Goal: Manage account settings

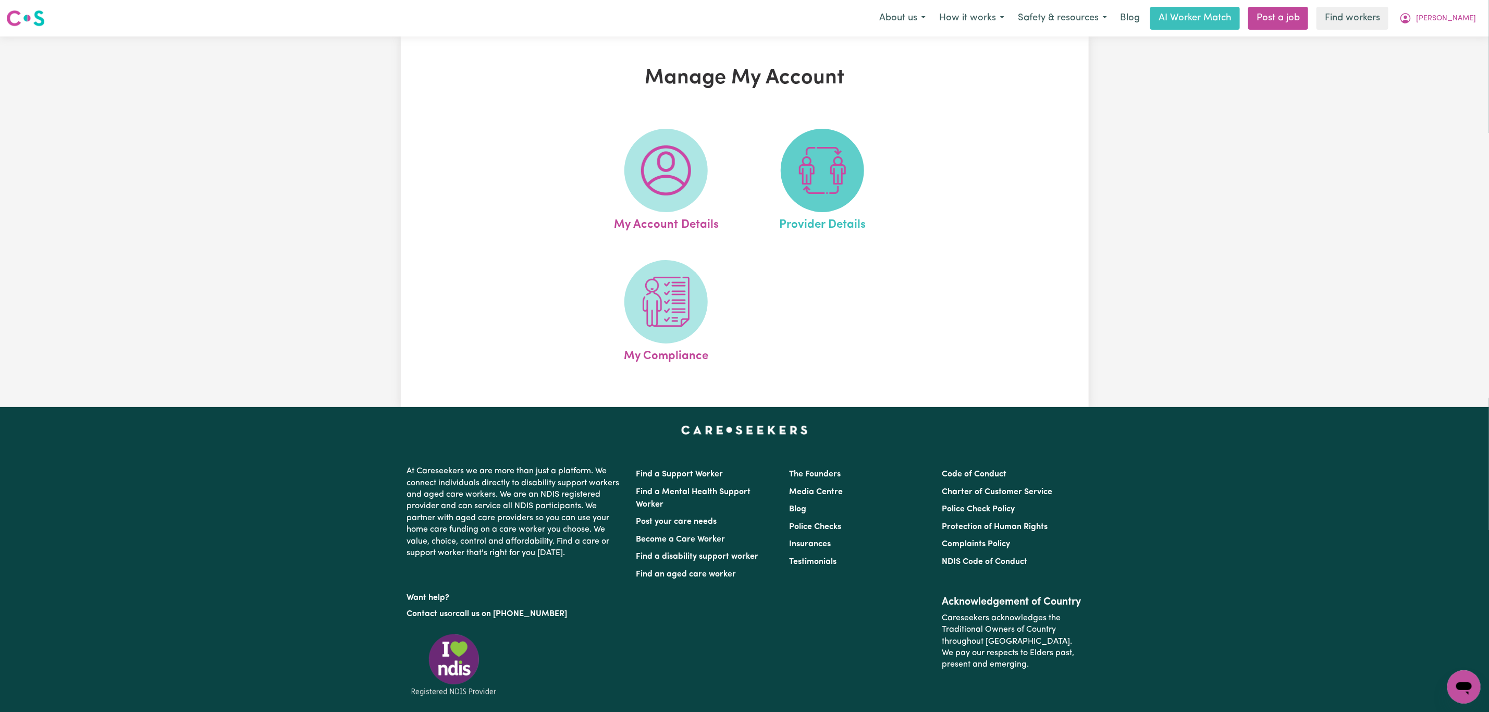
click at [798, 175] on img at bounding box center [823, 170] width 50 height 50
select select "AGED_HOME_CARE"
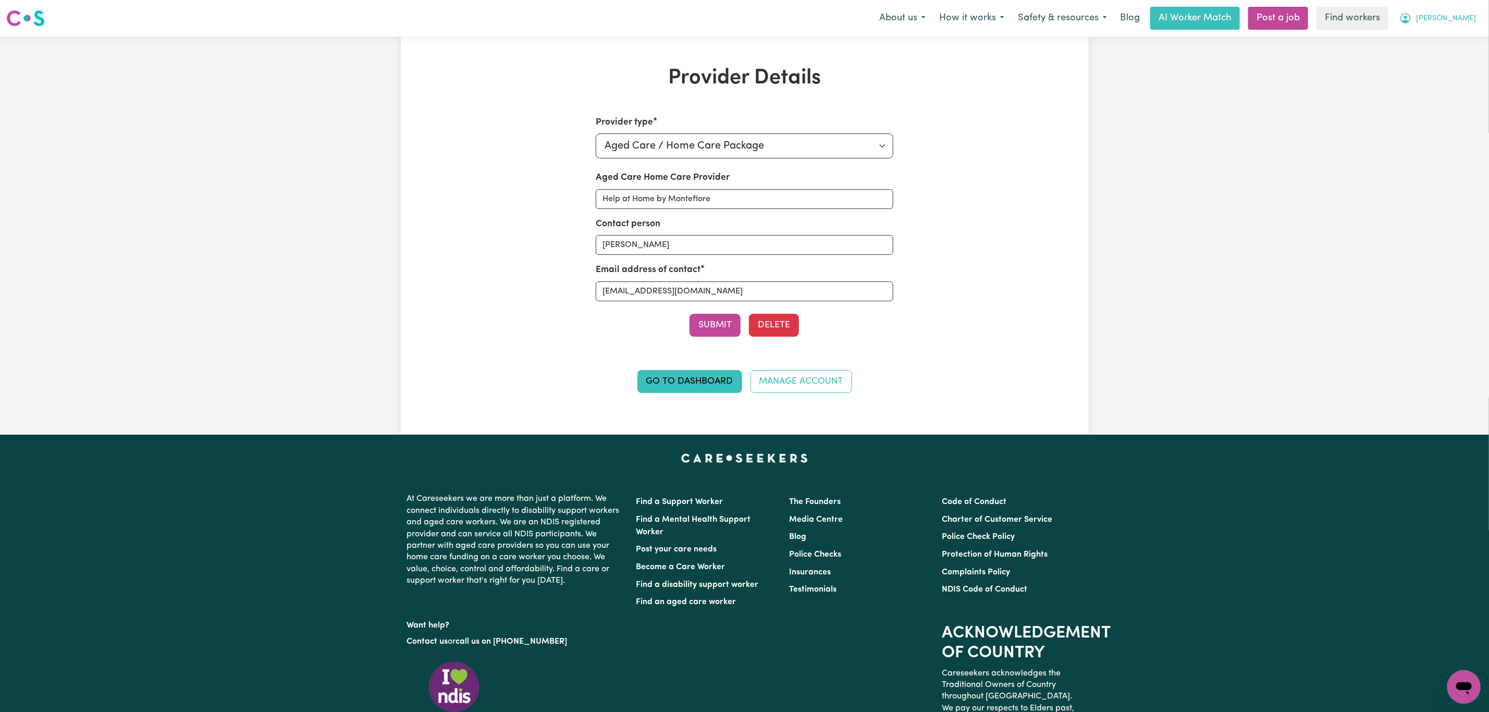
drag, startPoint x: 1458, startPoint y: 8, endPoint x: 1459, endPoint y: 19, distance: 10.5
click at [1458, 8] on button "[PERSON_NAME]" at bounding box center [1438, 18] width 90 height 22
click at [1447, 54] on link "Logout" at bounding box center [1441, 60] width 82 height 20
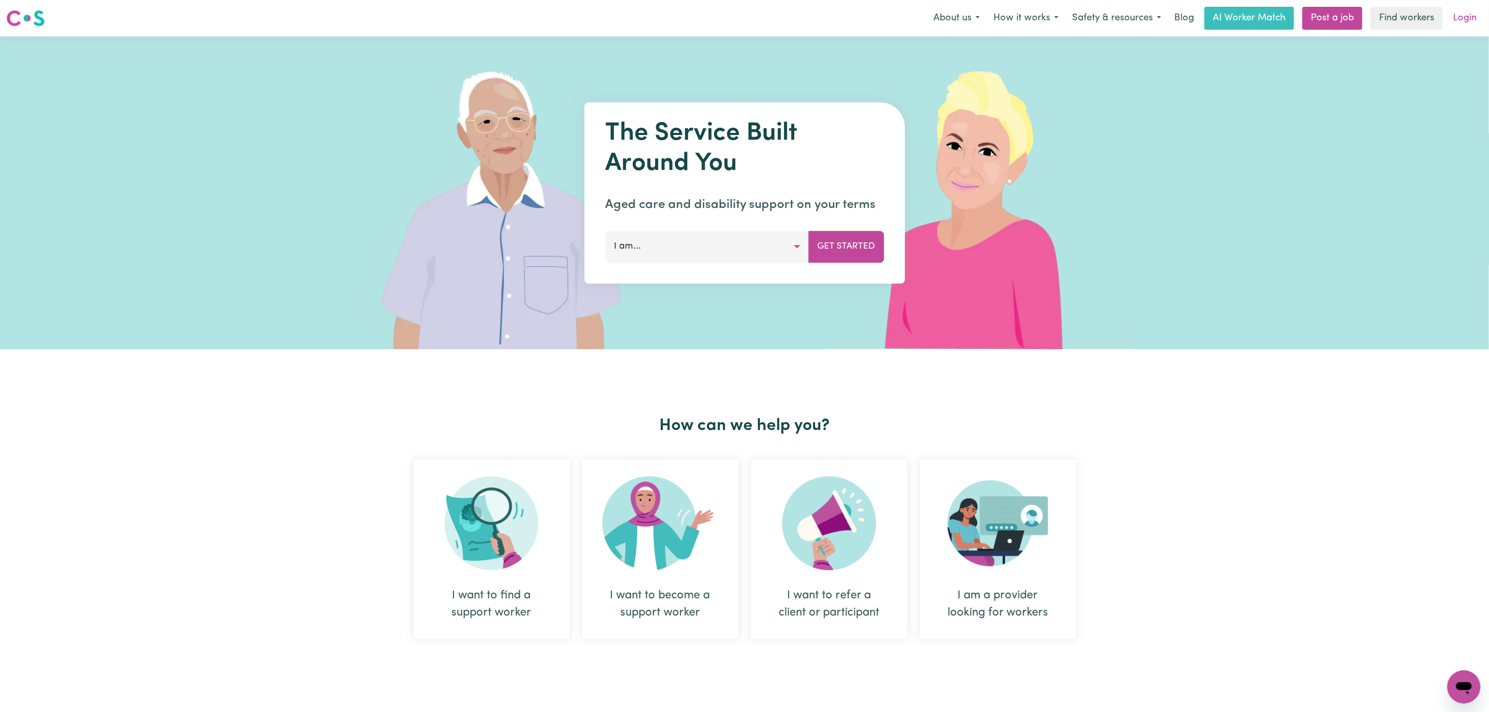
click at [1452, 24] on link "Login" at bounding box center [1465, 18] width 36 height 23
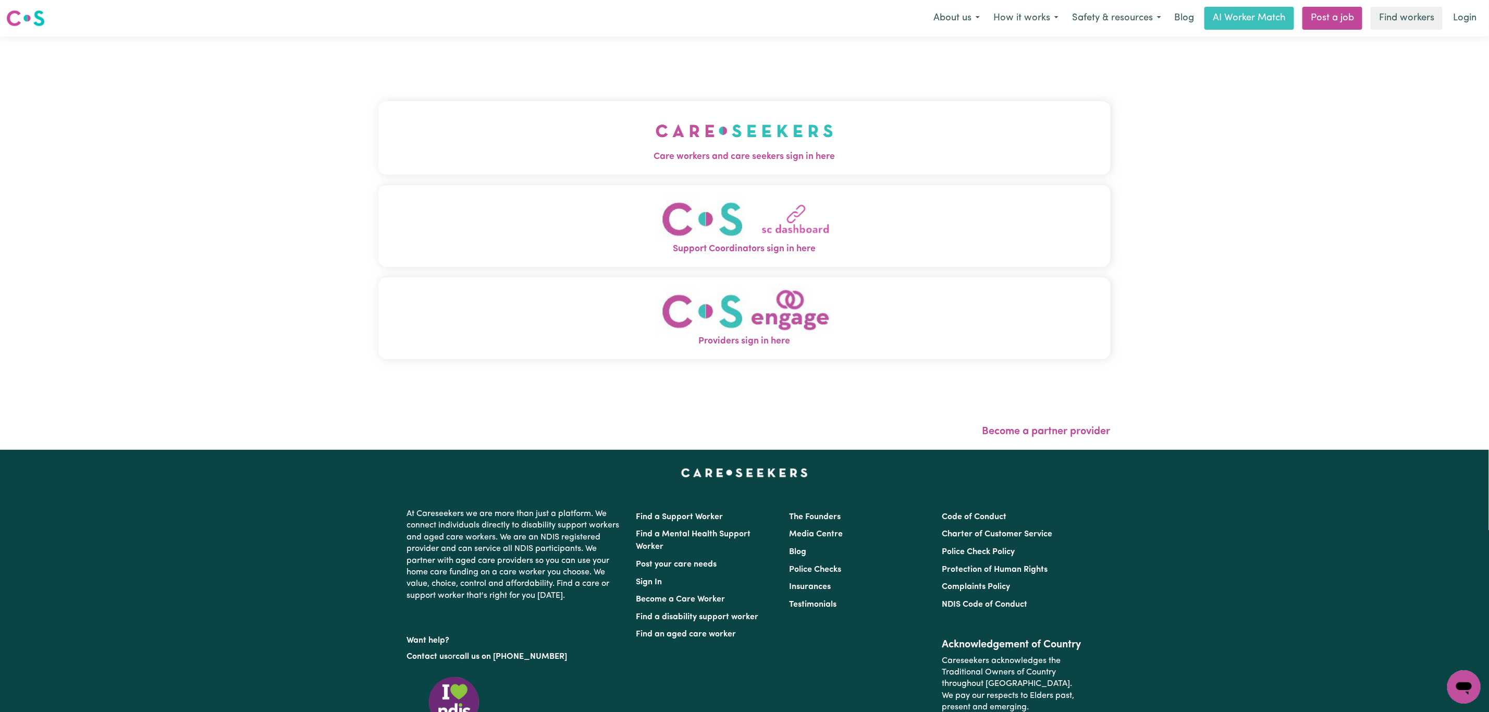
click at [656, 116] on img "Care workers and care seekers sign in here" at bounding box center [745, 131] width 178 height 39
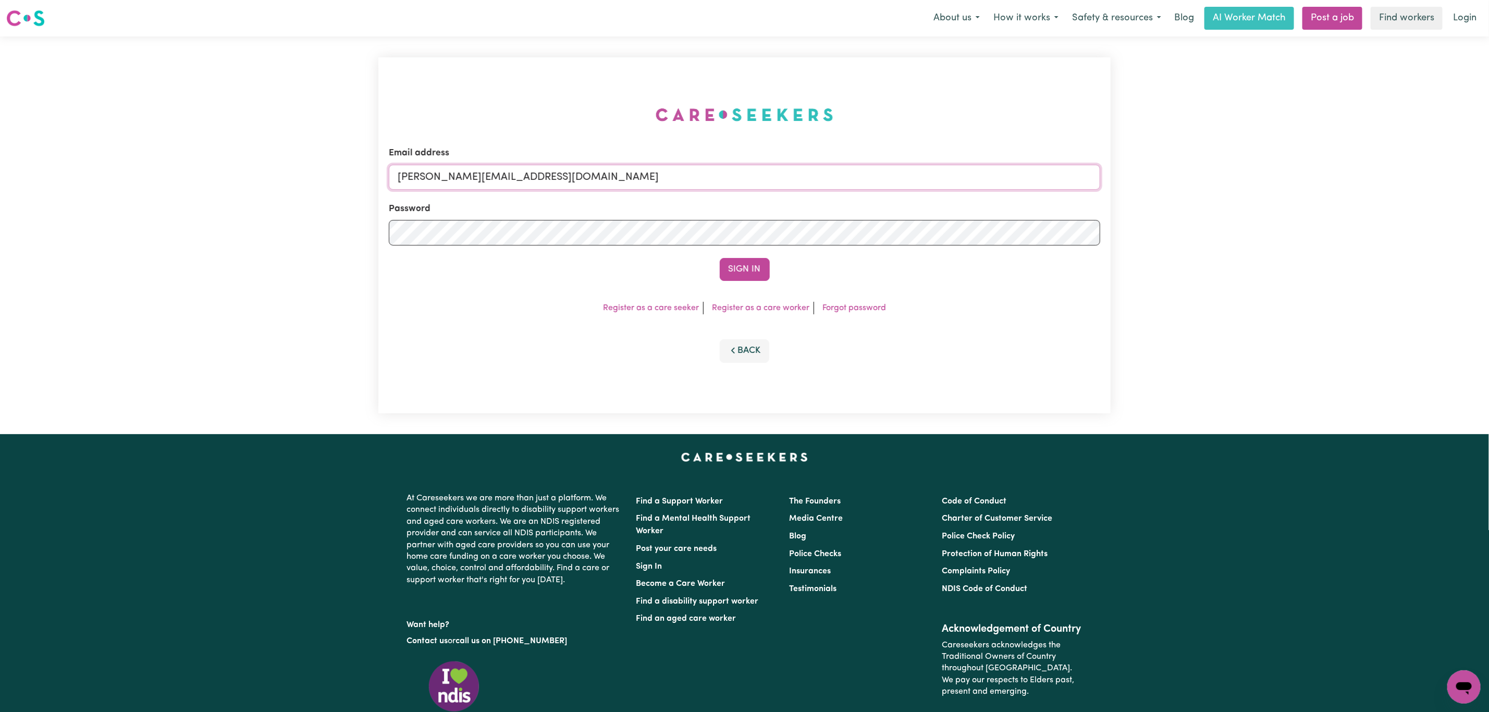
drag, startPoint x: 452, startPoint y: 176, endPoint x: 467, endPoint y: 188, distance: 18.9
click at [452, 176] on input "[PERSON_NAME][EMAIL_ADDRESS][DOMAIN_NAME]" at bounding box center [745, 177] width 712 height 25
drag, startPoint x: 450, startPoint y: 180, endPoint x: 798, endPoint y: 213, distance: 349.3
click at [809, 200] on form "Email address [EMAIL_ADDRESS][PERSON_NAME][DOMAIN_NAME] Password Sign In" at bounding box center [745, 213] width 712 height 134
type input "[EMAIL_ADDRESS][DOMAIN_NAME]"
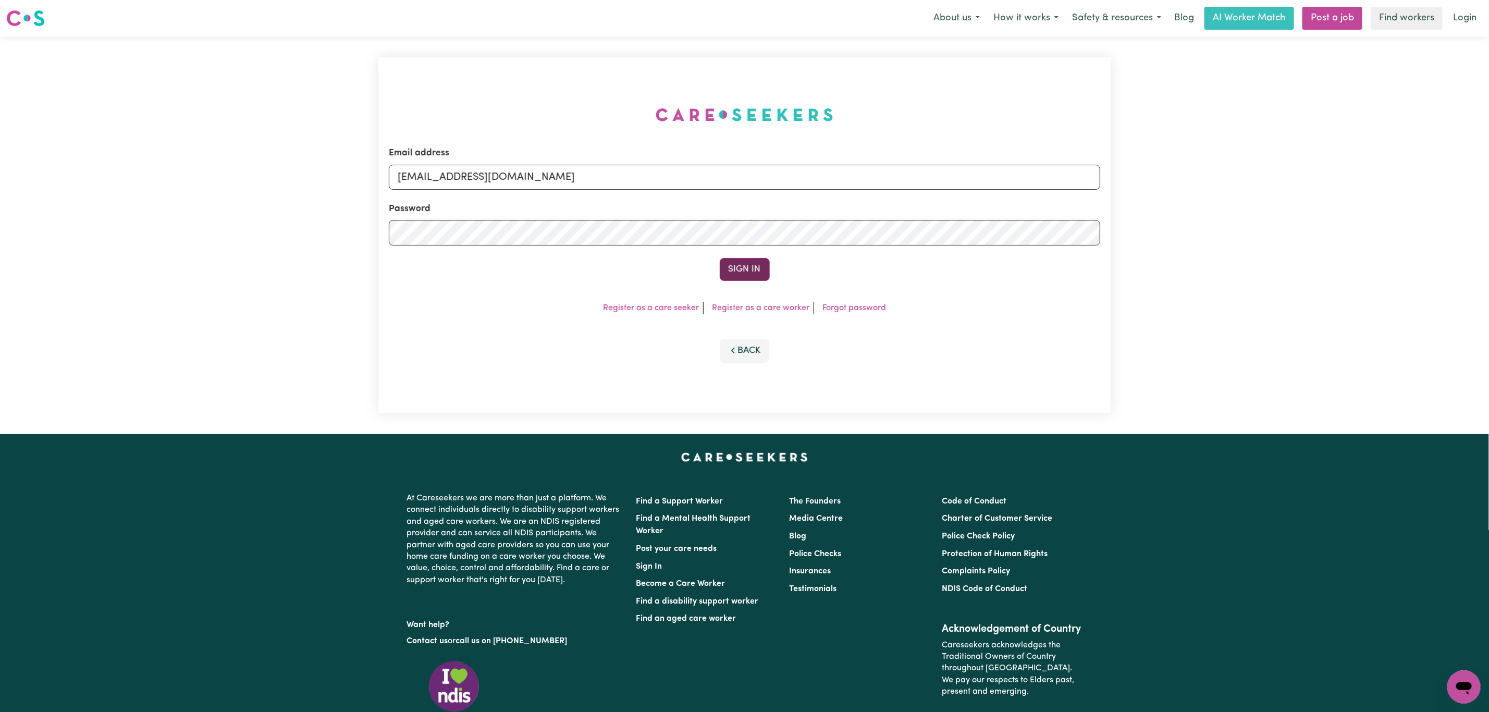
click at [729, 260] on button "Sign In" at bounding box center [745, 269] width 50 height 23
